Goal: Task Accomplishment & Management: Manage account settings

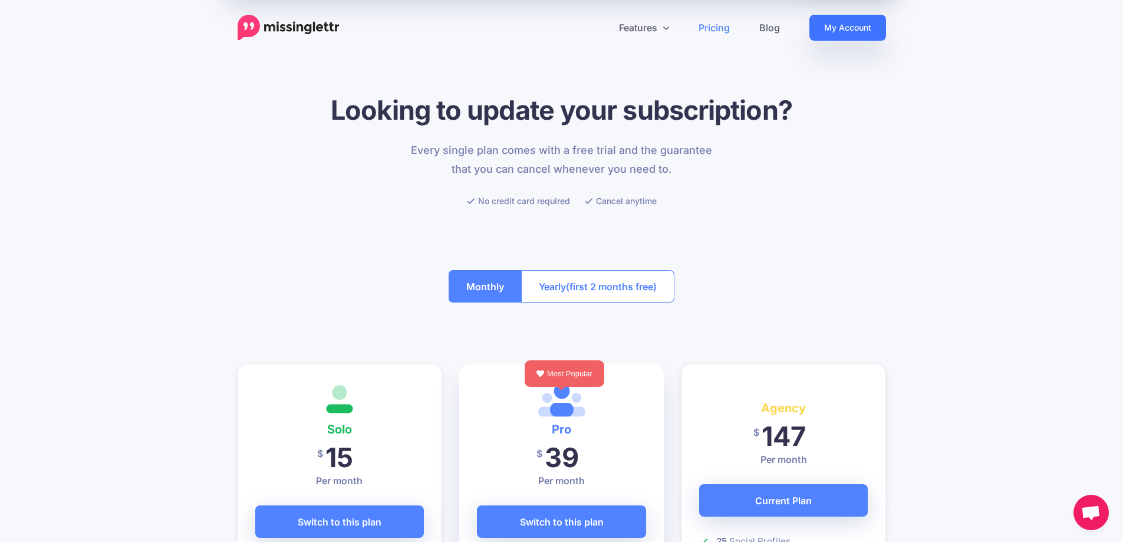
click at [859, 24] on link "My Account" at bounding box center [847, 28] width 77 height 26
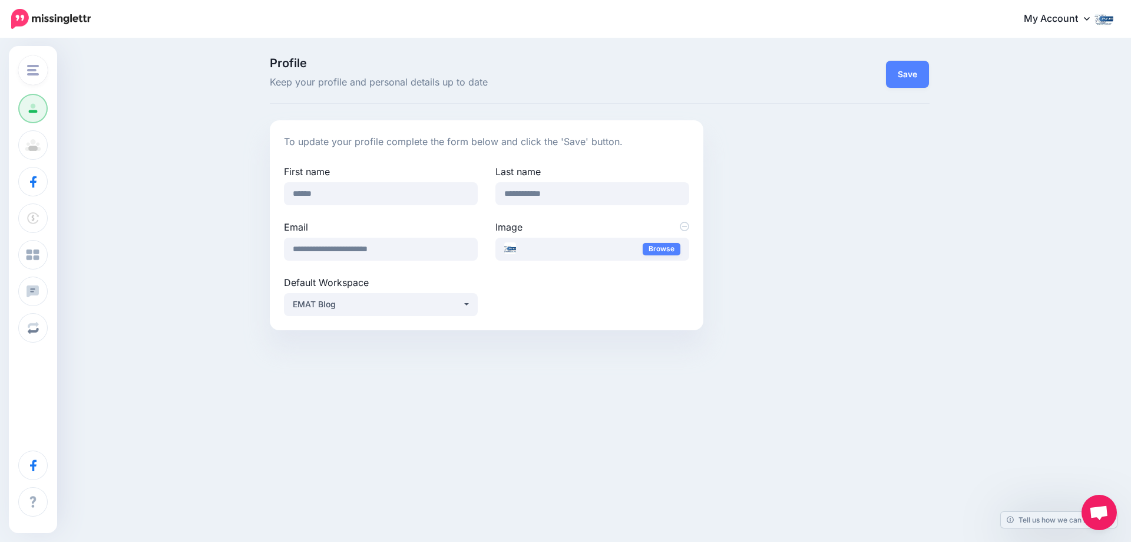
click at [36, 72] on img "button" at bounding box center [33, 70] width 12 height 11
click at [74, 186] on link "Torri's Legal SMC" at bounding box center [91, 189] width 137 height 23
